Goal: Information Seeking & Learning: Understand process/instructions

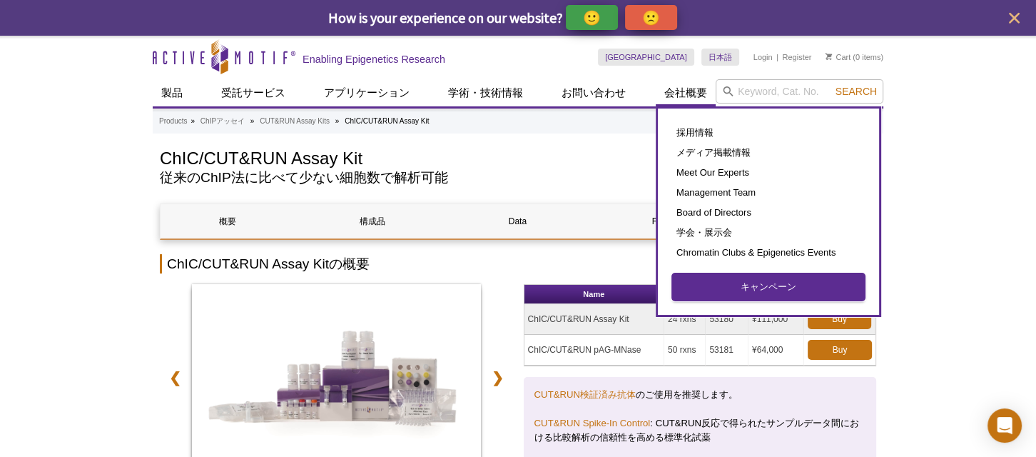
click at [764, 293] on link "キャンペーン" at bounding box center [768, 286] width 193 height 27
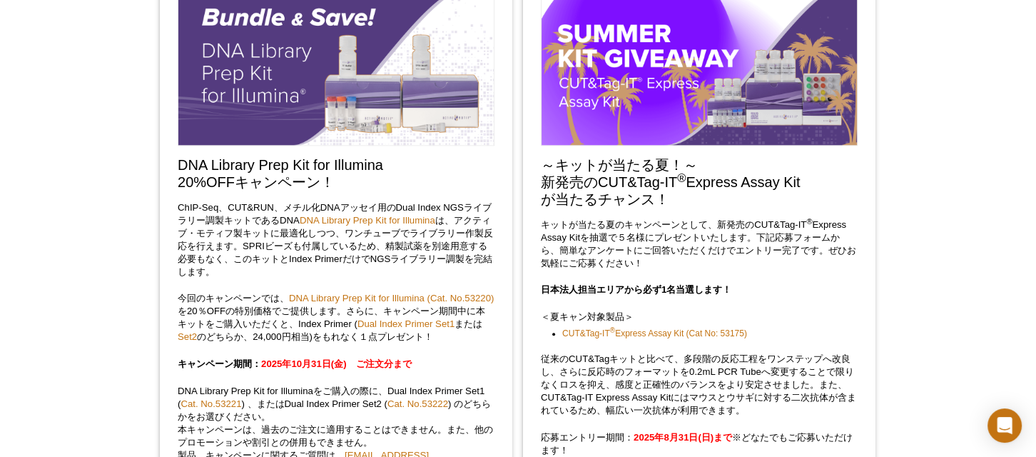
scroll to position [1730, 0]
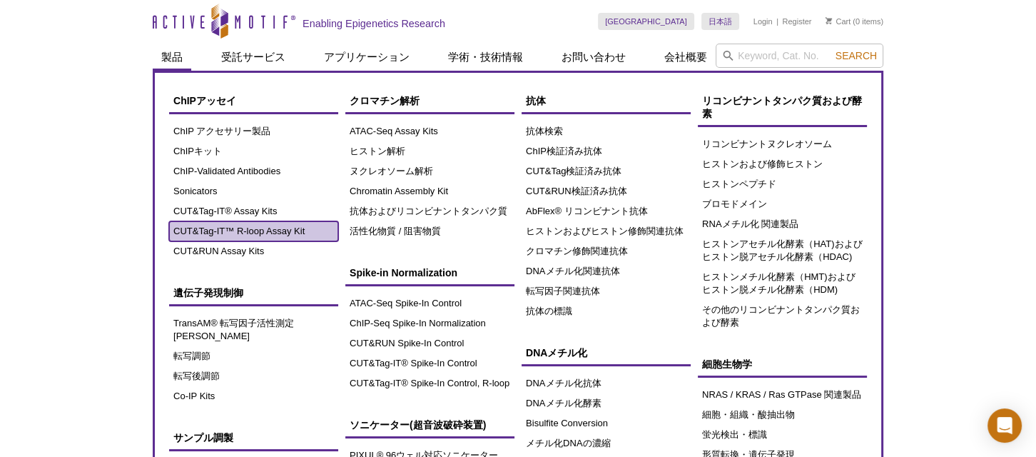
click at [244, 228] on link "CUT&Tag-IT™ R-loop Assay Kit" at bounding box center [253, 231] width 169 height 20
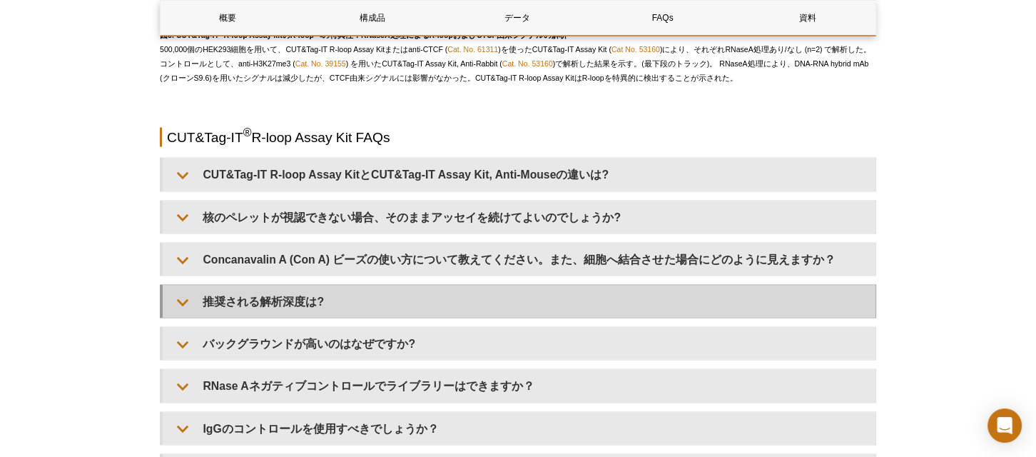
scroll to position [2855, 0]
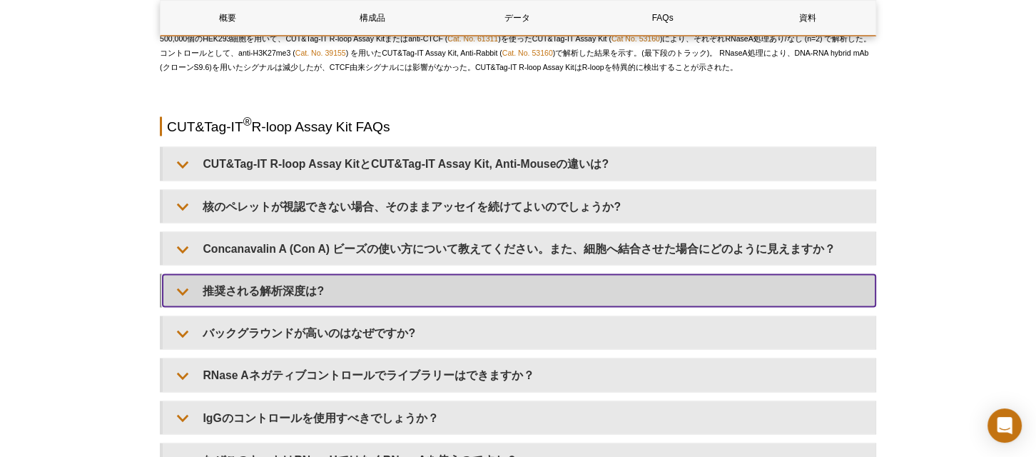
click at [395, 294] on summary "推奨される解析深度は?" at bounding box center [519, 291] width 713 height 32
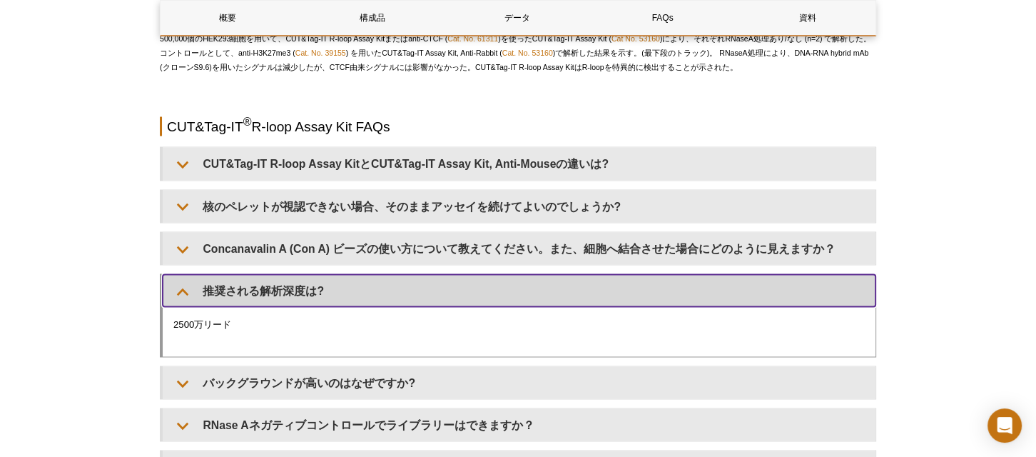
click at [350, 298] on summary "推奨される解析深度は?" at bounding box center [519, 291] width 713 height 32
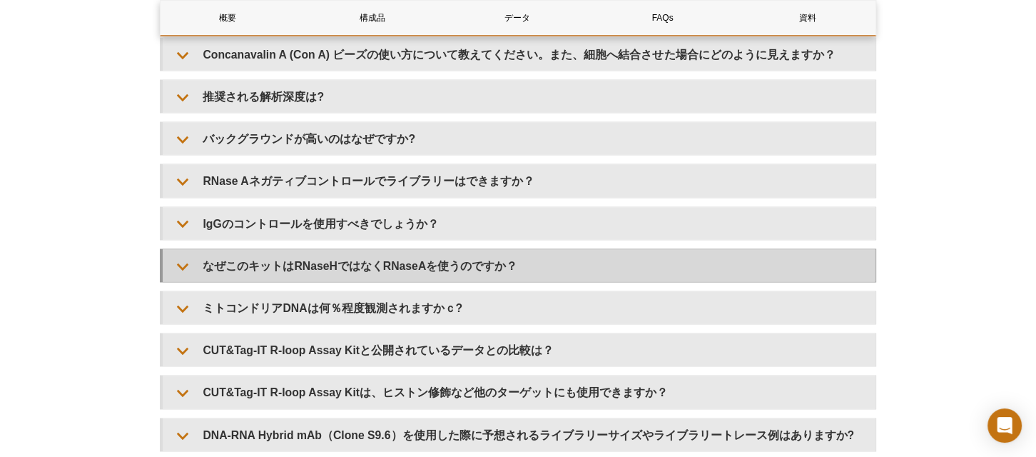
scroll to position [2984, 0]
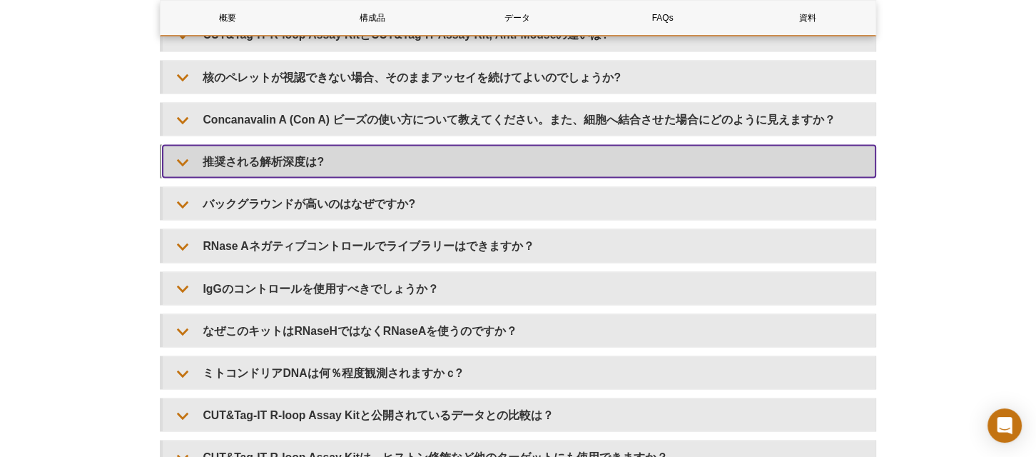
click at [268, 172] on summary "推奨される解析深度は?" at bounding box center [519, 162] width 713 height 32
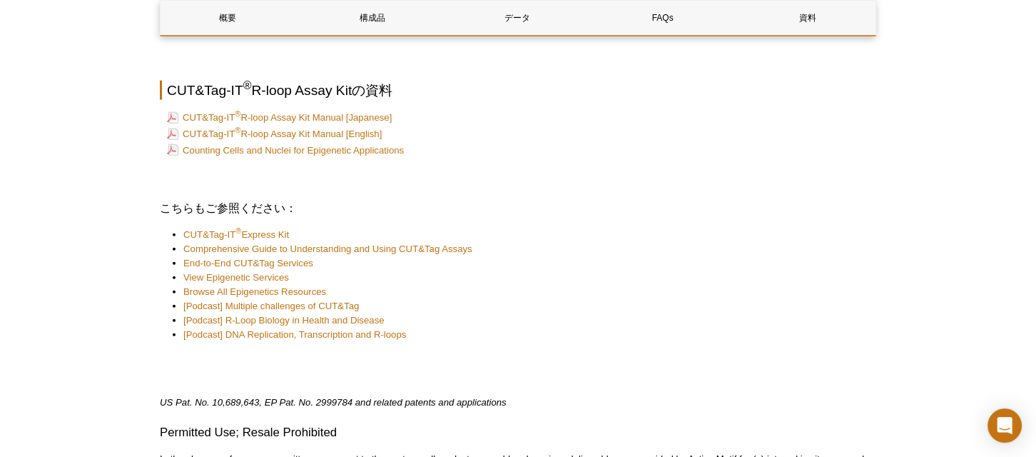
scroll to position [3568, 0]
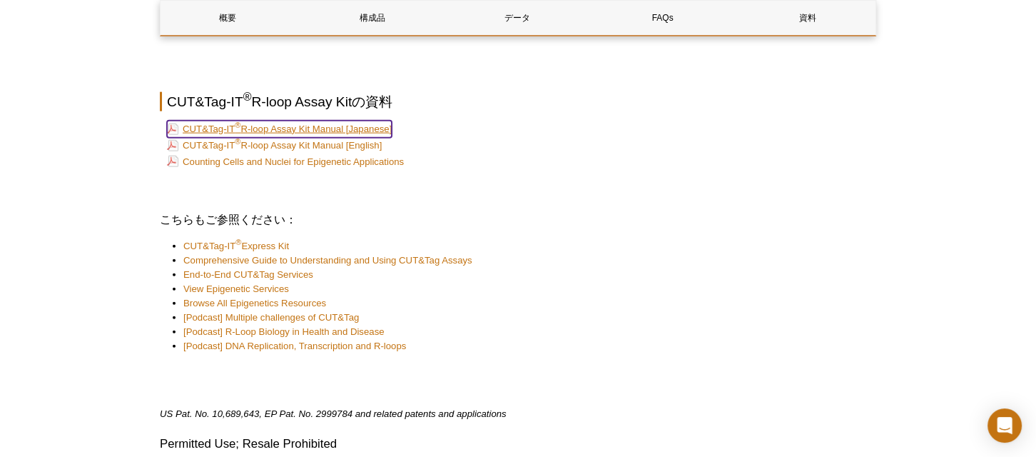
click at [359, 133] on link "CUT&Tag-IT ® R-loop Assay Kit Manual [Japanese]" at bounding box center [279, 129] width 225 height 17
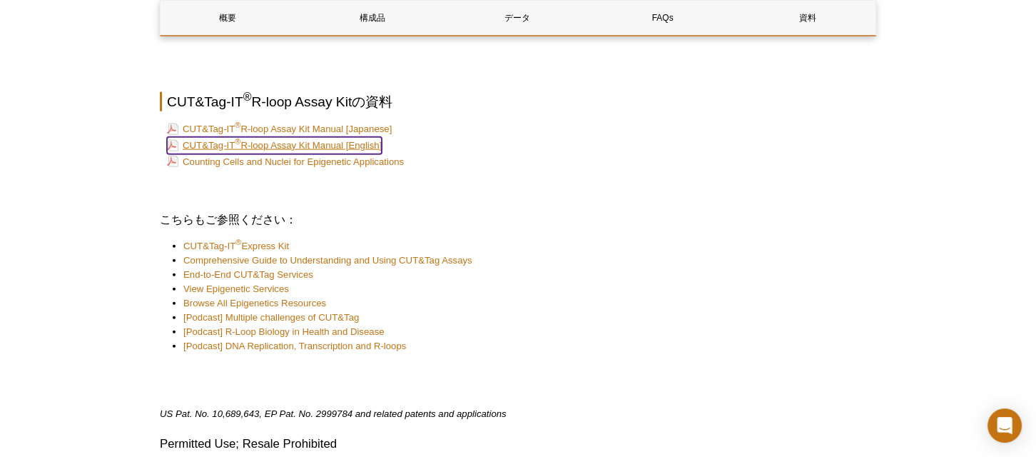
click at [347, 147] on link "CUT&Tag-IT ® R-loop Assay Kit Manual [English]" at bounding box center [274, 145] width 215 height 17
